Goal: Task Accomplishment & Management: Complete application form

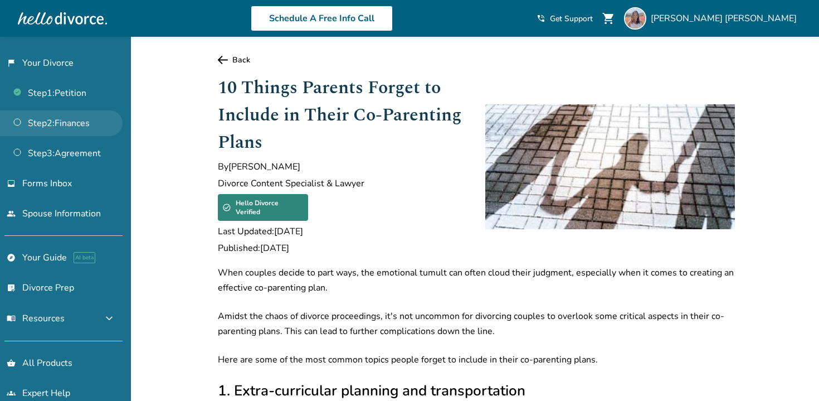
click at [94, 130] on link "Step 2 : Finances" at bounding box center [61, 123] width 123 height 26
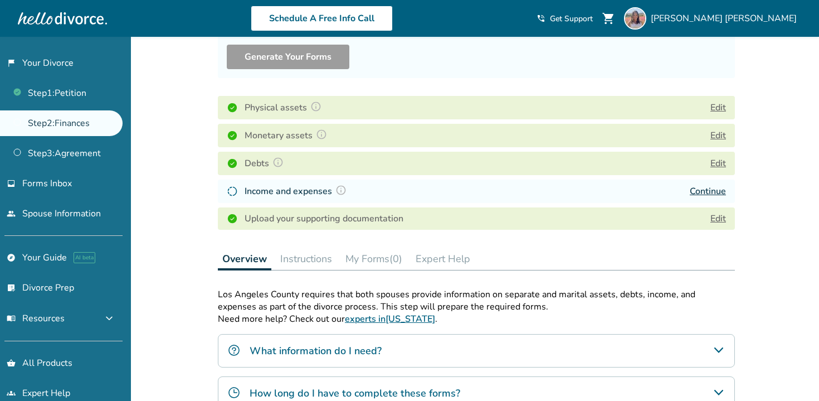
scroll to position [120, 0]
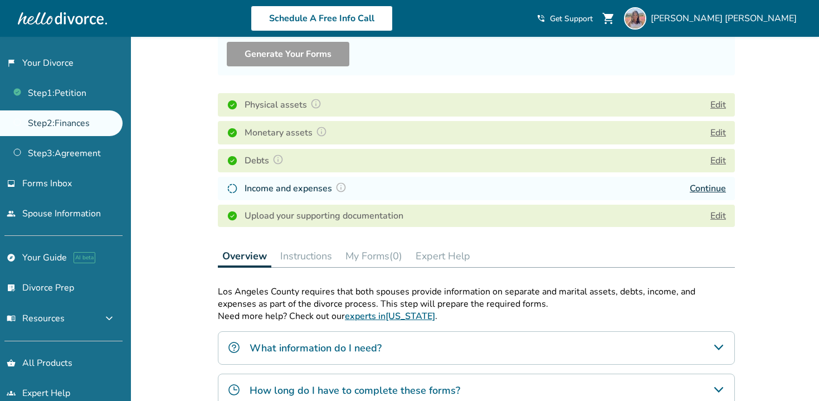
click at [318, 254] on button "Instructions" at bounding box center [306, 256] width 61 height 22
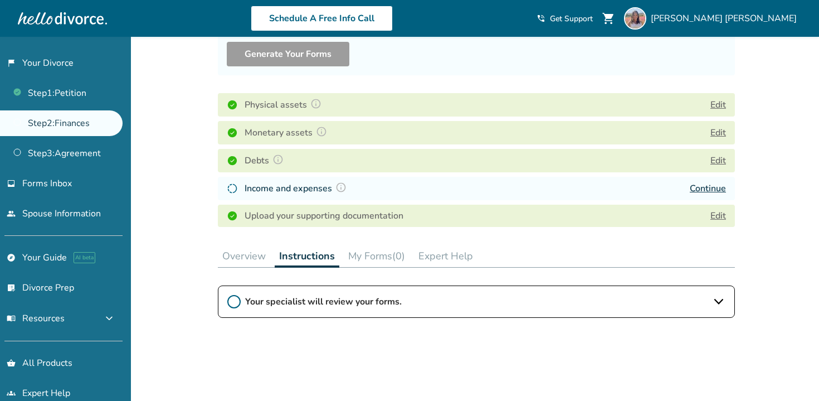
click at [318, 307] on span "Your specialist will review your forms." at bounding box center [476, 301] width 463 height 12
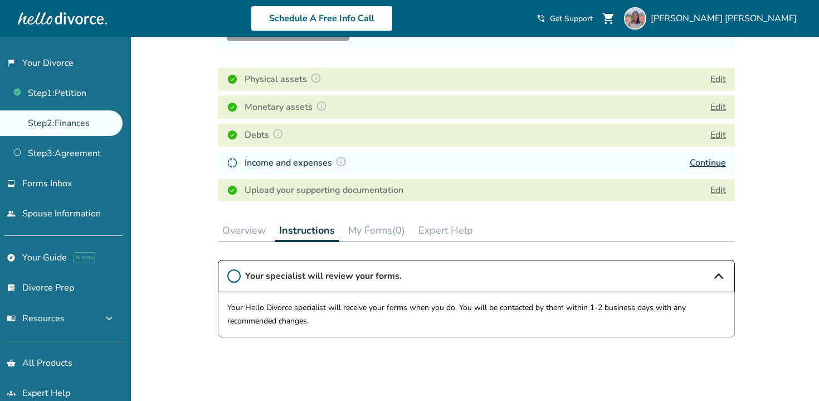
scroll to position [150, 0]
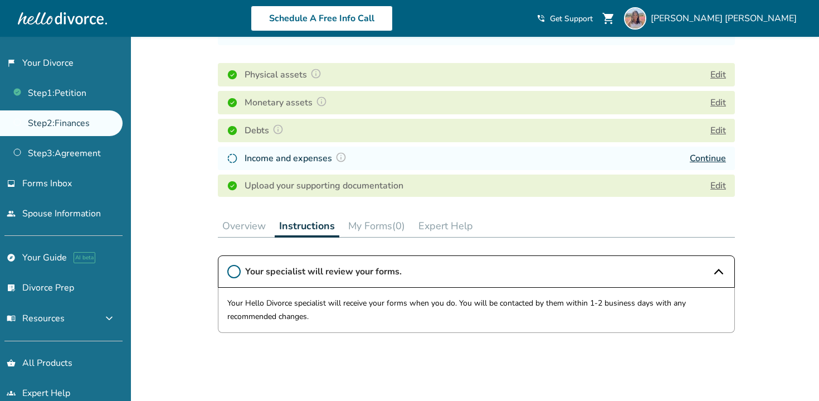
click at [380, 232] on button "My Forms (0)" at bounding box center [377, 226] width 66 height 22
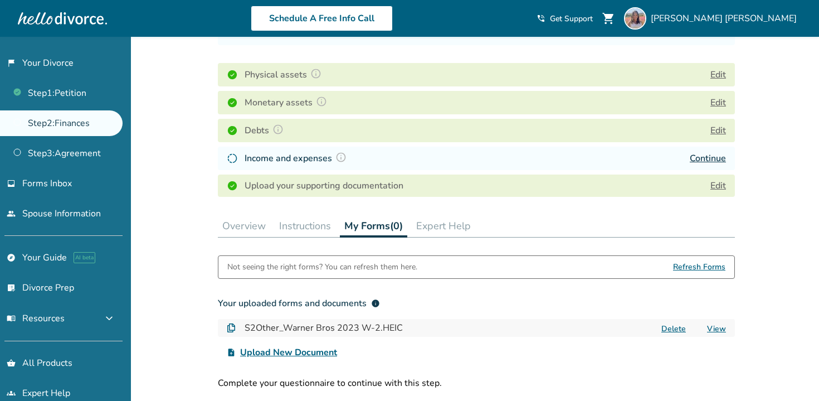
click at [256, 229] on button "Overview" at bounding box center [244, 226] width 52 height 22
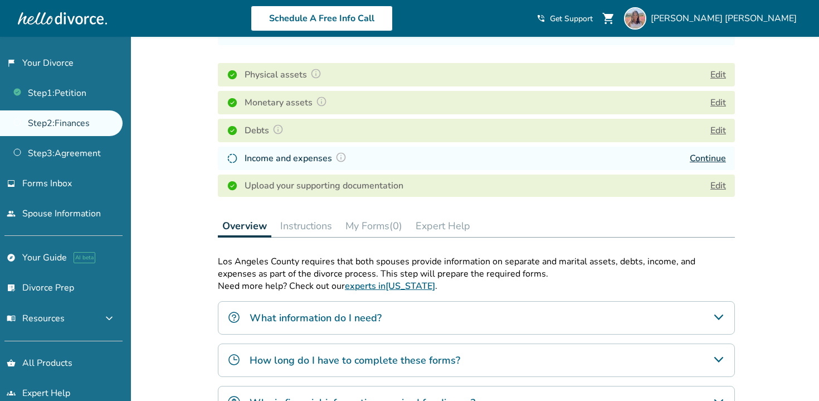
click at [394, 227] on button "My Forms (0)" at bounding box center [374, 226] width 66 height 22
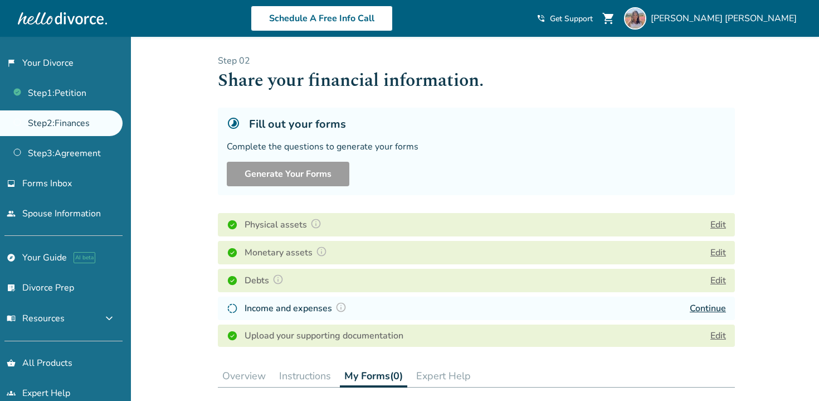
click at [243, 307] on div "Income and expenses" at bounding box center [288, 308] width 123 height 14
click at [705, 303] on link "Continue" at bounding box center [708, 308] width 36 height 12
